Goal: Ask a question

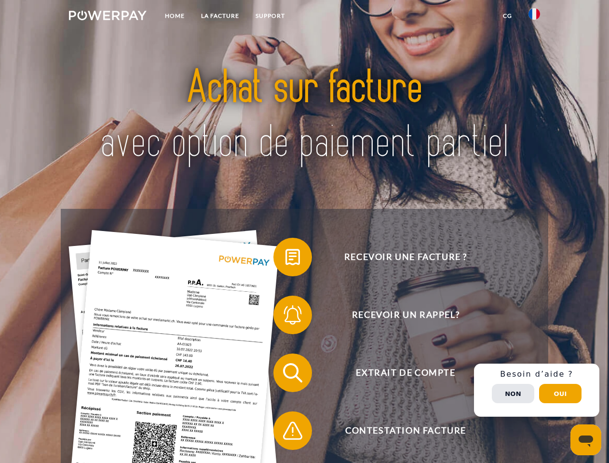
click at [107, 17] on img at bounding box center [108, 16] width 78 height 10
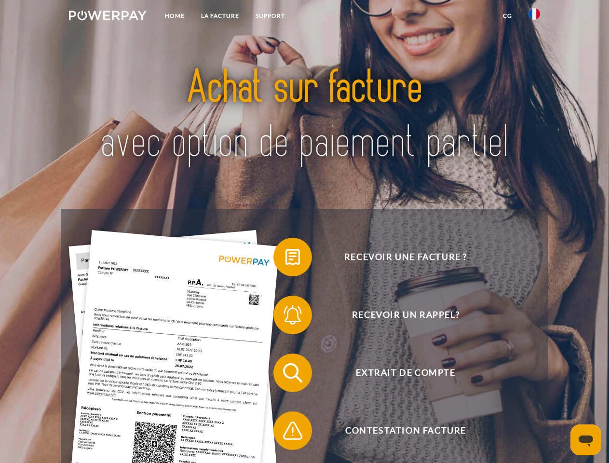
click at [534, 17] on img at bounding box center [534, 14] width 12 height 12
click at [507, 16] on link "CG" at bounding box center [507, 15] width 26 height 17
click at [285, 259] on span at bounding box center [278, 257] width 48 height 48
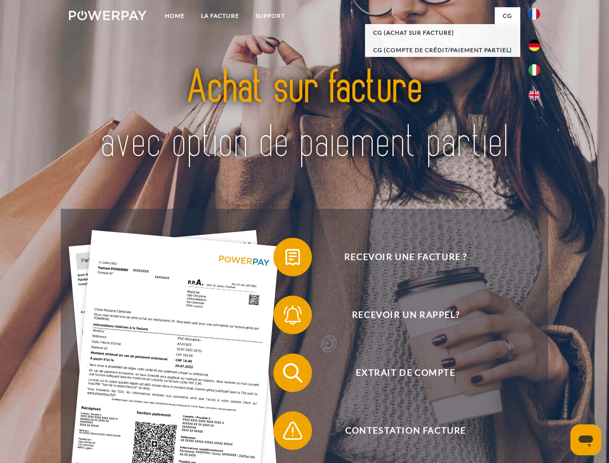
click at [285, 317] on span at bounding box center [278, 315] width 48 height 48
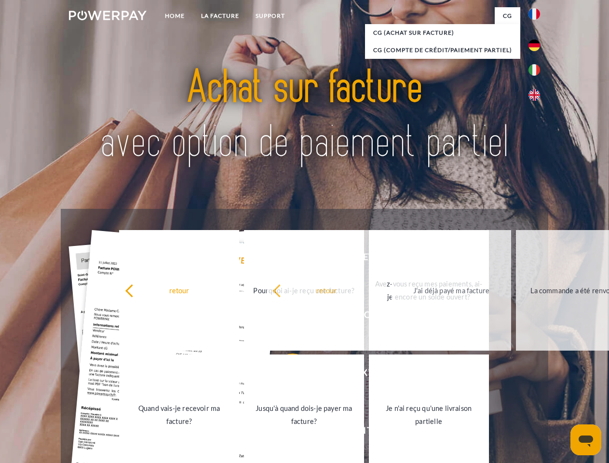
click at [285, 374] on link "Jusqu'à quand dois-je payer ma facture?" at bounding box center [304, 414] width 120 height 120
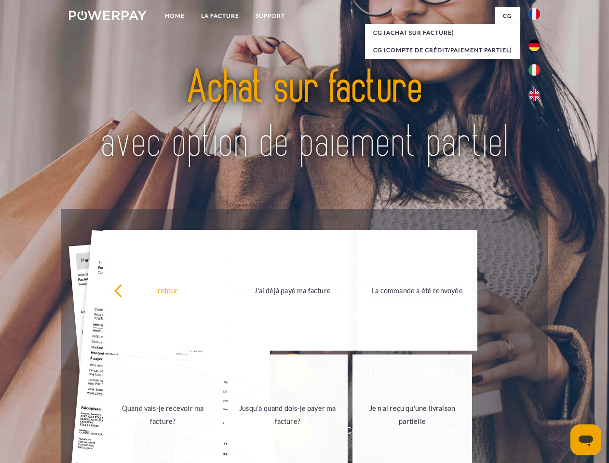
click at [352, 432] on link "Je n'ai reçu qu'une livraison partielle" at bounding box center [412, 414] width 120 height 120
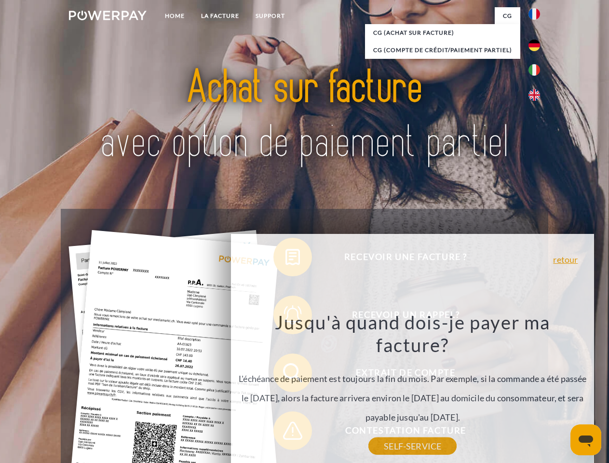
click at [536, 390] on div "Recevoir une facture ? Recevoir un rappel? Extrait de compte retour" at bounding box center [304, 402] width 487 height 386
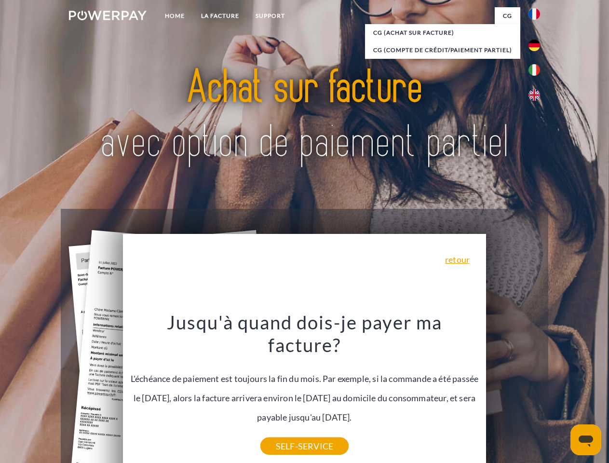
click at [513, 392] on span "Extrait de compte" at bounding box center [405, 372] width 236 height 39
click at [560, 393] on header "Home LA FACTURE Support" at bounding box center [304, 333] width 609 height 666
